Goal: Navigation & Orientation: Find specific page/section

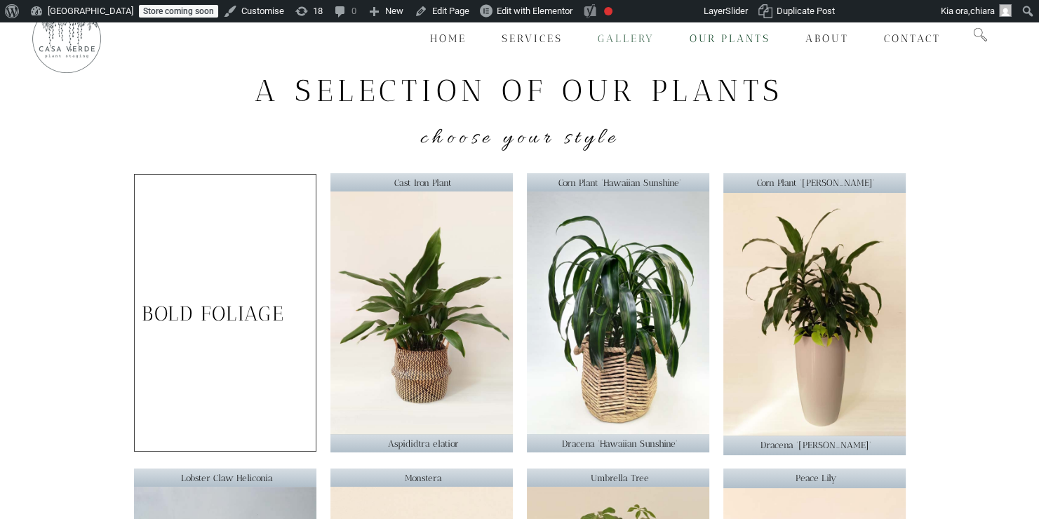
click at [616, 39] on span "Gallery" at bounding box center [626, 38] width 57 height 13
click at [527, 39] on span "Services" at bounding box center [531, 38] width 61 height 13
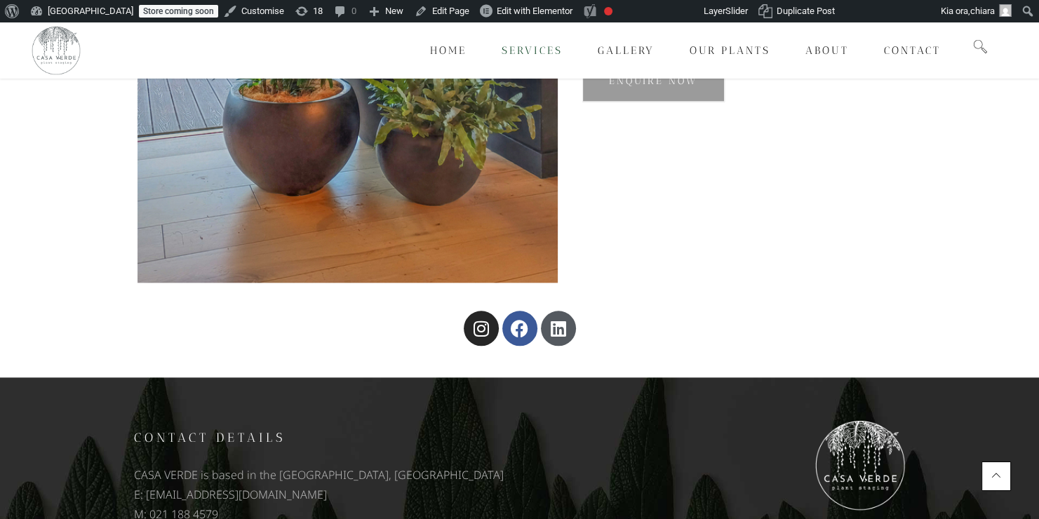
scroll to position [1421, 0]
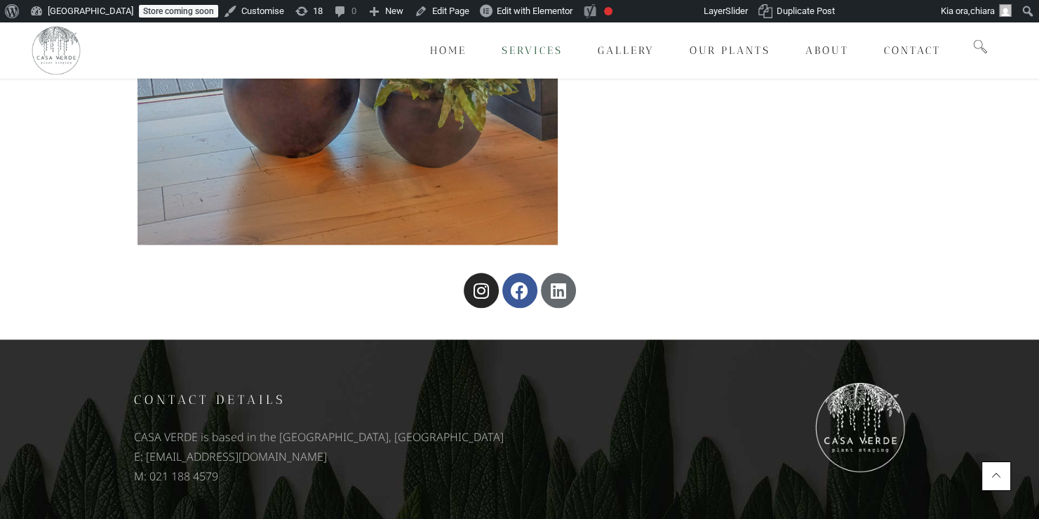
click at [553, 291] on icon at bounding box center [558, 291] width 18 height 18
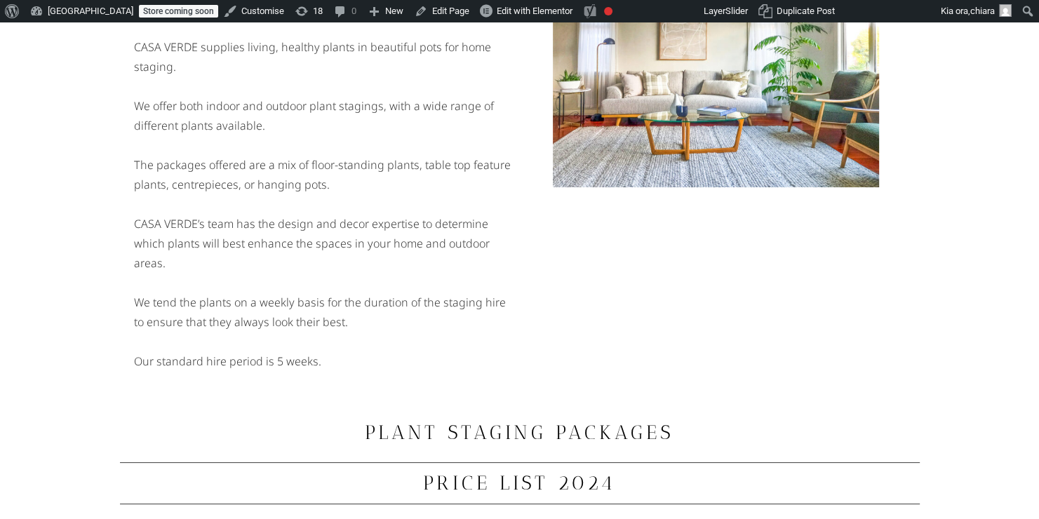
scroll to position [130, 0]
